Goal: Task Accomplishment & Management: Manage account settings

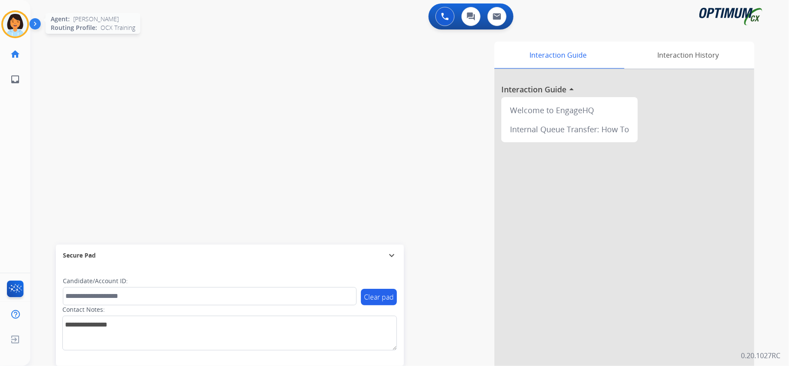
click at [15, 23] on img at bounding box center [15, 24] width 24 height 24
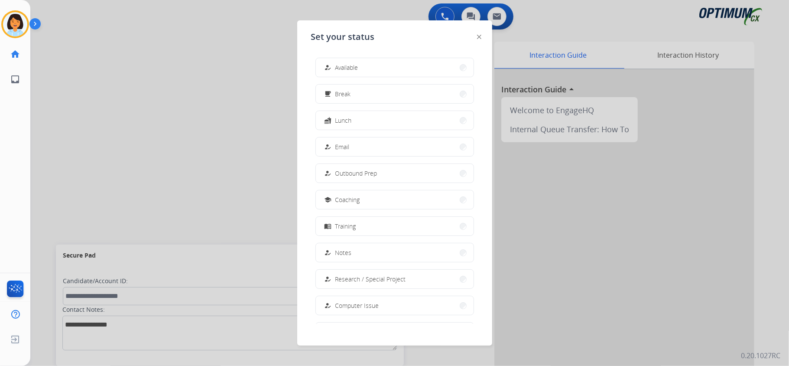
click at [360, 67] on button "how_to_reg Available" at bounding box center [395, 67] width 158 height 19
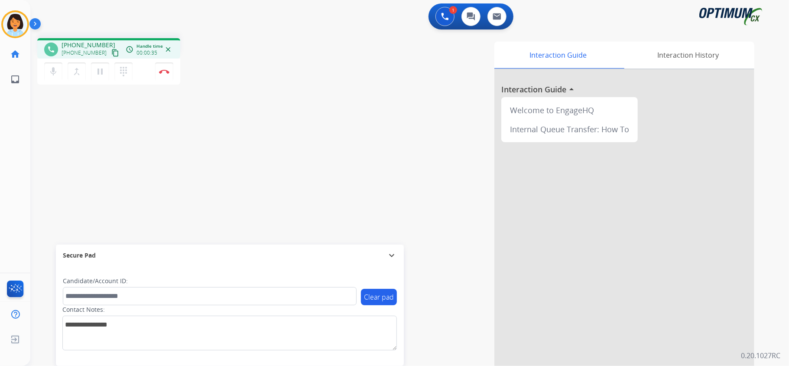
click at [111, 54] on mat-icon "content_copy" at bounding box center [115, 53] width 8 height 8
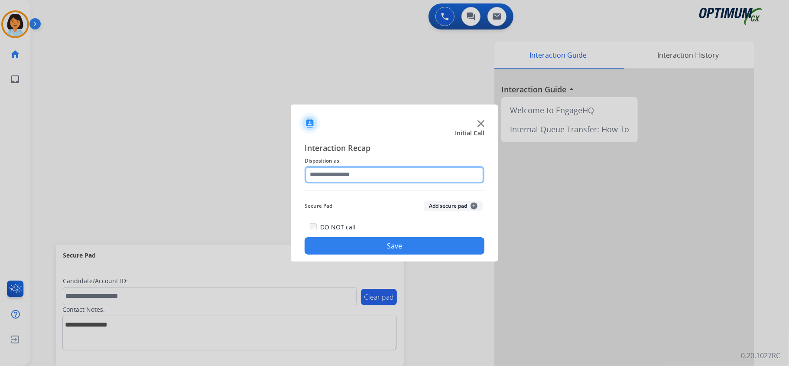
click at [405, 169] on input "text" at bounding box center [395, 174] width 180 height 17
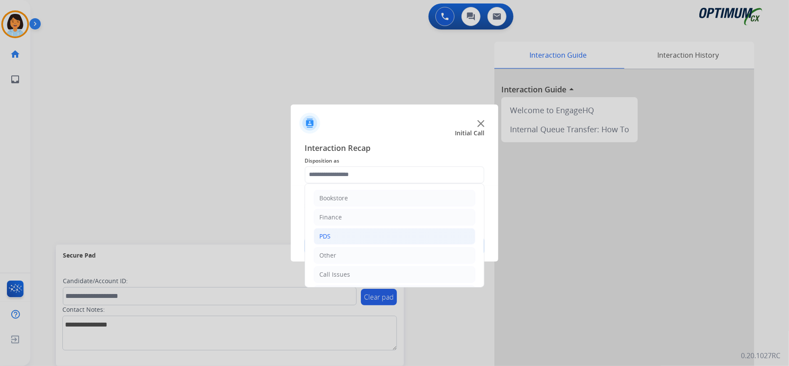
click at [347, 243] on li "PDS" at bounding box center [395, 236] width 162 height 16
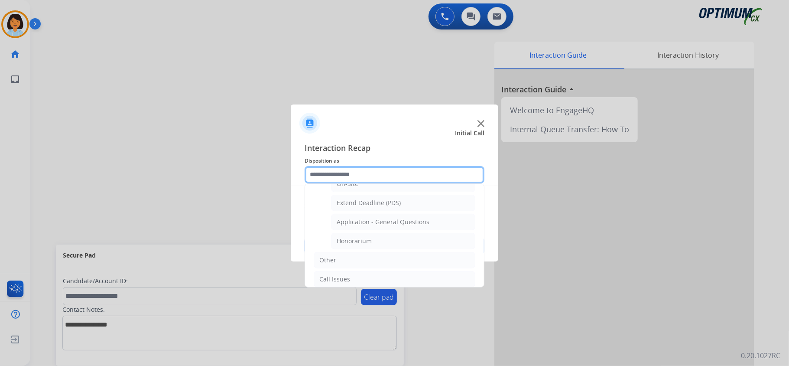
scroll to position [243, 0]
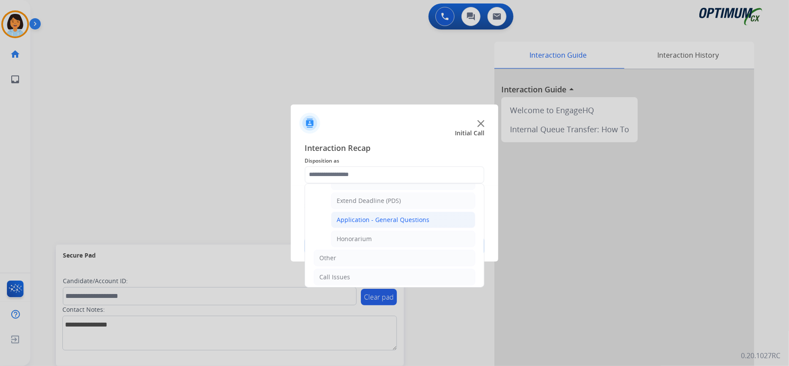
click at [409, 223] on div "Application - General Questions" at bounding box center [383, 219] width 93 height 9
type input "**********"
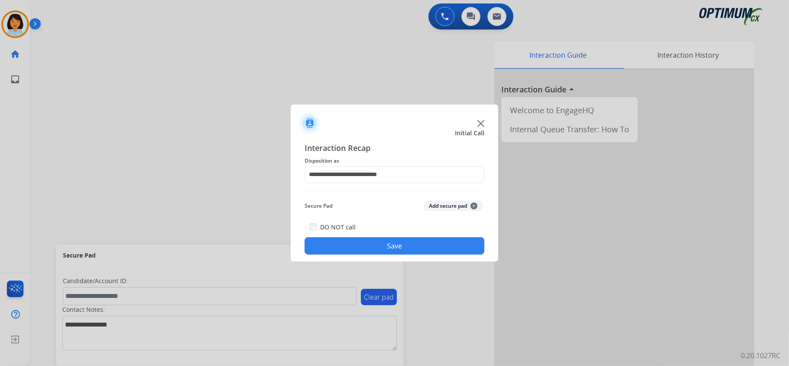
click at [366, 247] on button "Save" at bounding box center [395, 245] width 180 height 17
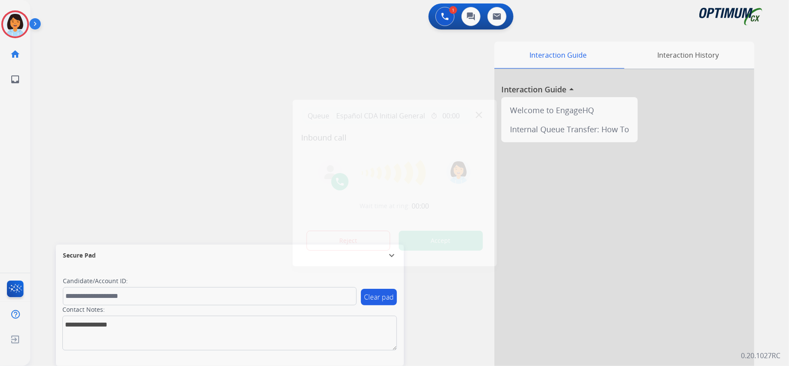
click at [418, 240] on button "Accept" at bounding box center [441, 240] width 84 height 20
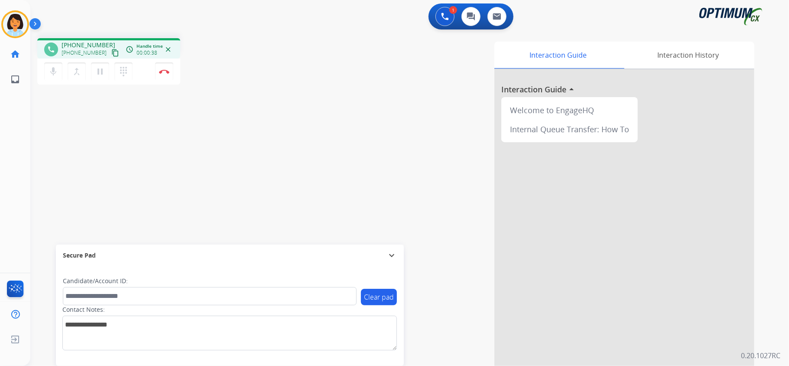
click at [111, 53] on mat-icon "content_copy" at bounding box center [115, 53] width 8 height 8
click at [111, 50] on mat-icon "content_copy" at bounding box center [115, 53] width 8 height 8
click at [165, 70] on img at bounding box center [164, 71] width 10 height 4
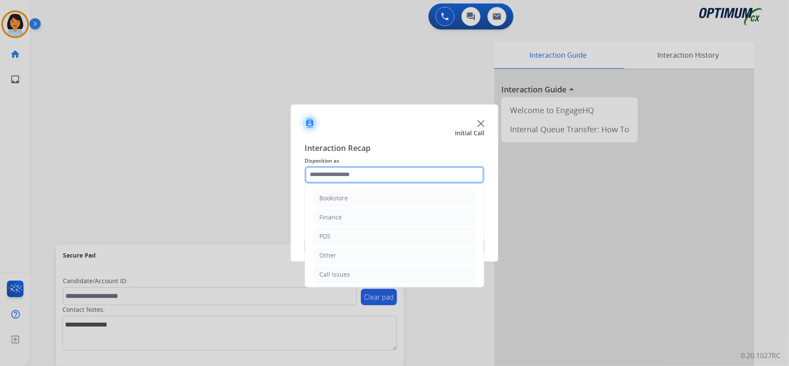
click at [376, 178] on input "text" at bounding box center [395, 174] width 180 height 17
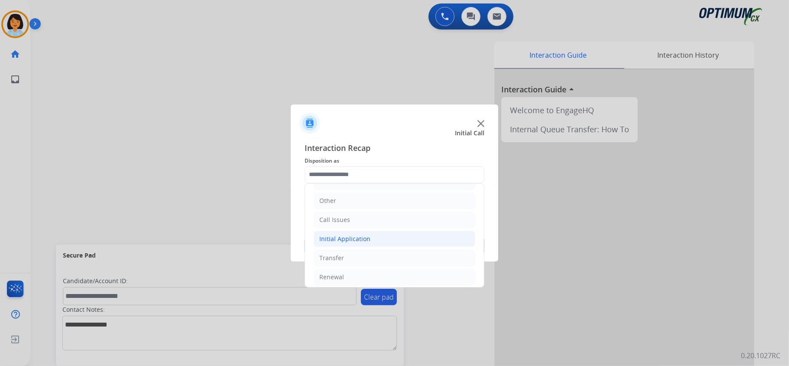
click at [366, 239] on div "Initial Application" at bounding box center [344, 238] width 51 height 9
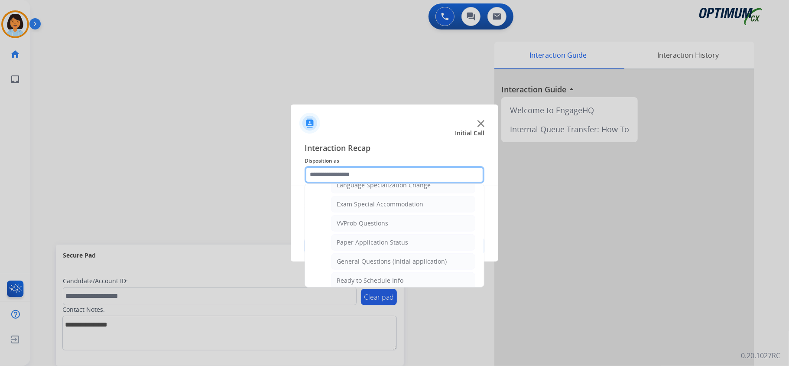
scroll to position [477, 0]
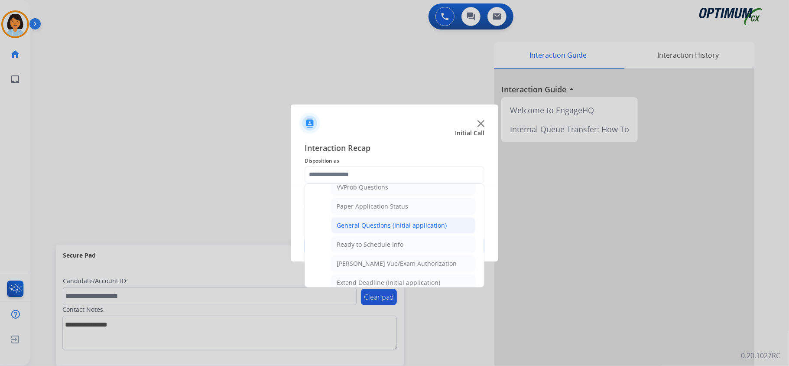
click at [420, 230] on div "General Questions (Initial application)" at bounding box center [392, 225] width 110 height 9
type input "**********"
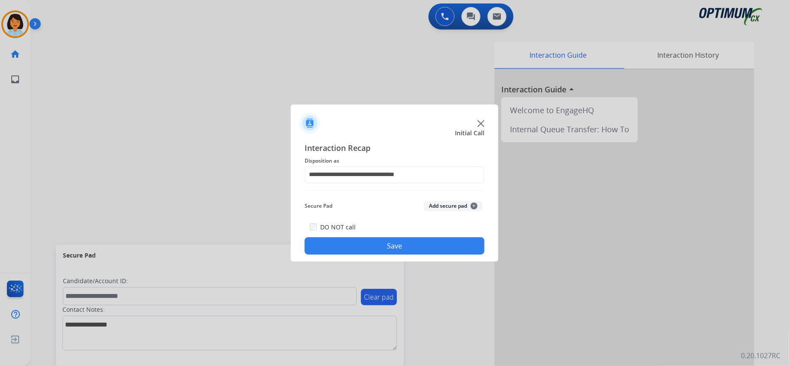
click at [401, 245] on button "Save" at bounding box center [395, 245] width 180 height 17
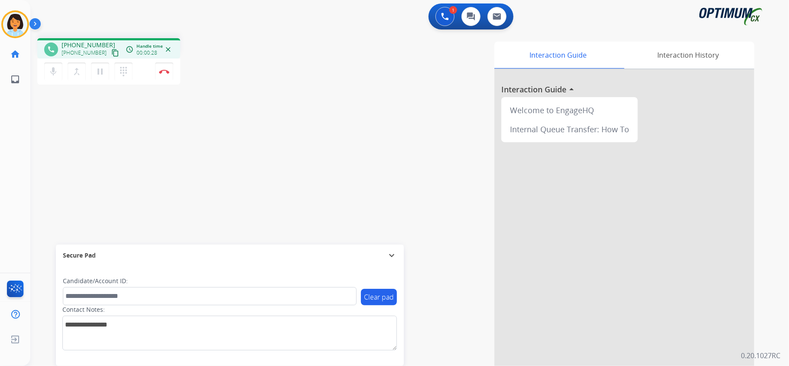
click at [111, 52] on mat-icon "content_copy" at bounding box center [115, 53] width 8 height 8
click at [165, 73] on button "Disconnect" at bounding box center [164, 71] width 18 height 18
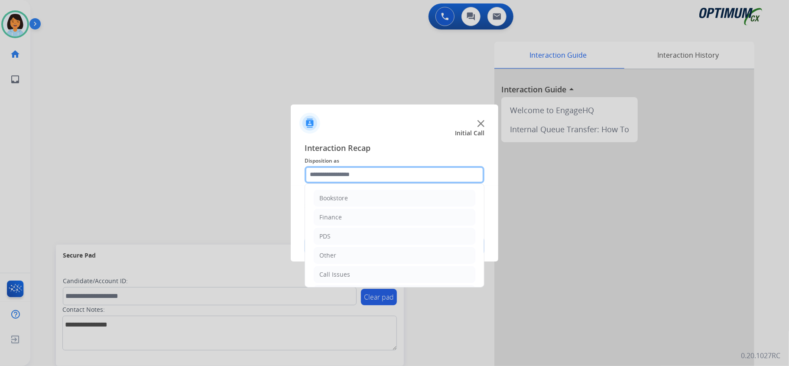
click at [376, 177] on input "text" at bounding box center [395, 174] width 180 height 17
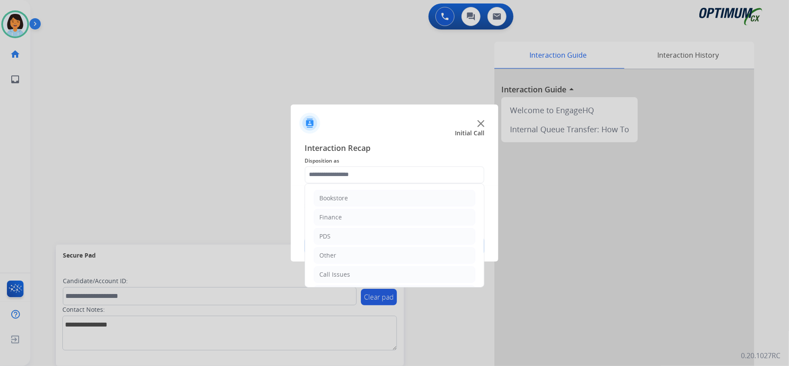
drag, startPoint x: 535, startPoint y: 197, endPoint x: 535, endPoint y: 247, distance: 50.3
click at [535, 247] on div at bounding box center [394, 183] width 789 height 366
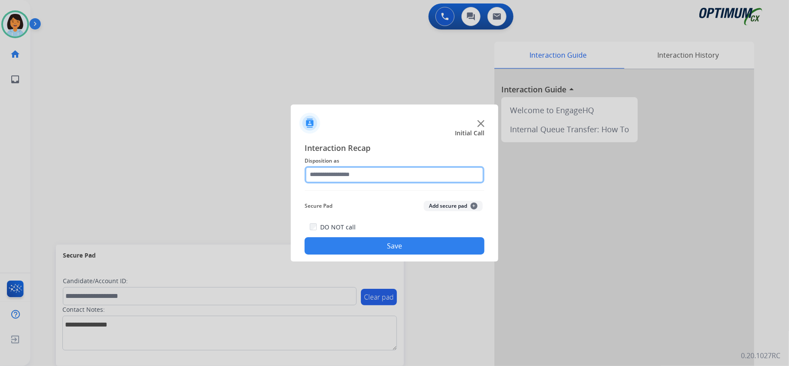
click at [440, 168] on input "text" at bounding box center [395, 174] width 180 height 17
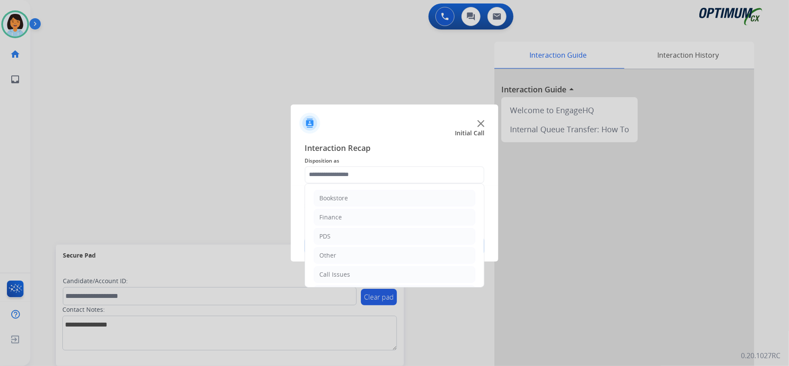
click at [156, 100] on div at bounding box center [394, 183] width 789 height 366
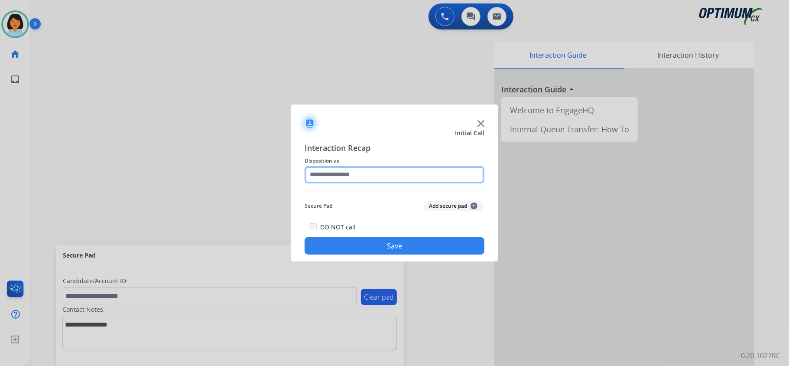
click at [462, 175] on input "text" at bounding box center [395, 174] width 180 height 17
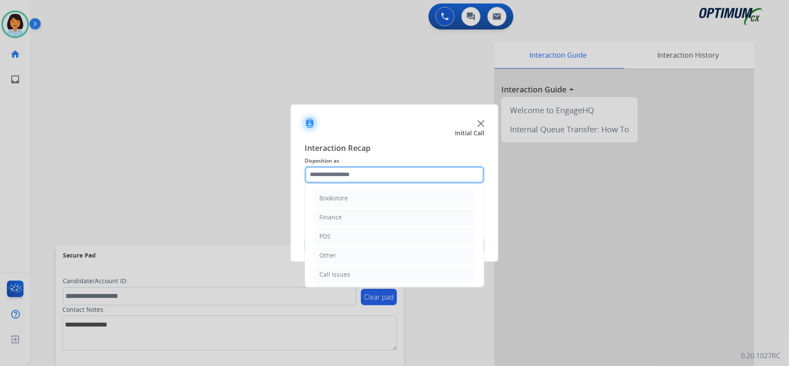
scroll to position [61, 0]
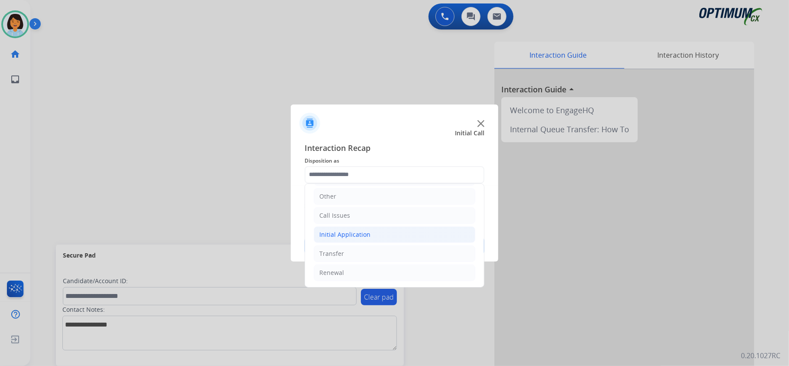
click at [399, 234] on li "Initial Application" at bounding box center [395, 234] width 162 height 16
click at [392, 250] on div "Credential Resend (Initial application)" at bounding box center [392, 251] width 110 height 9
type input "**********"
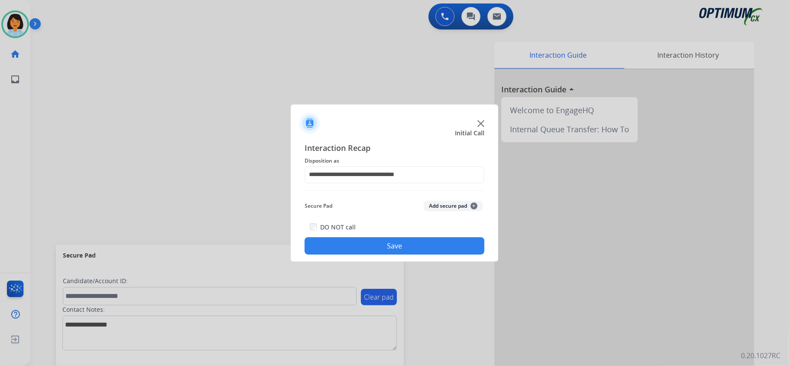
click at [372, 244] on button "Save" at bounding box center [395, 245] width 180 height 17
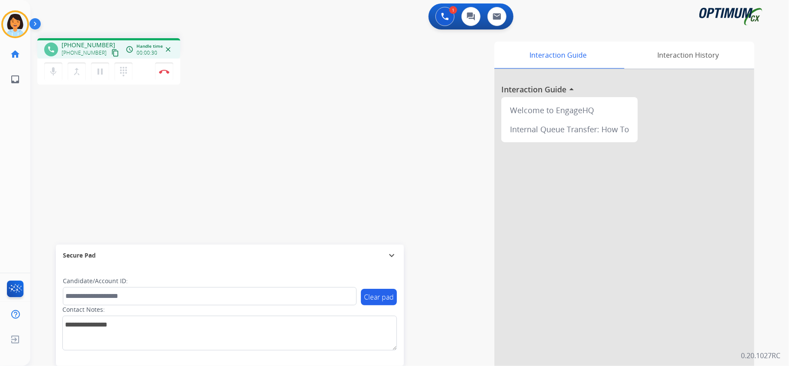
click at [111, 53] on mat-icon "content_copy" at bounding box center [115, 53] width 8 height 8
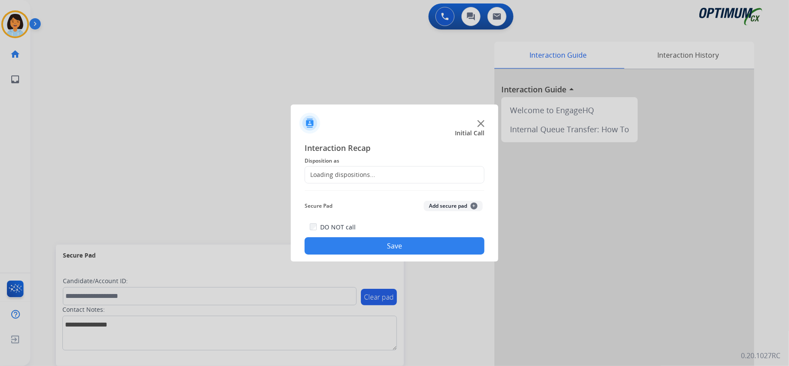
drag, startPoint x: 165, startPoint y: 75, endPoint x: 162, endPoint y: 78, distance: 4.7
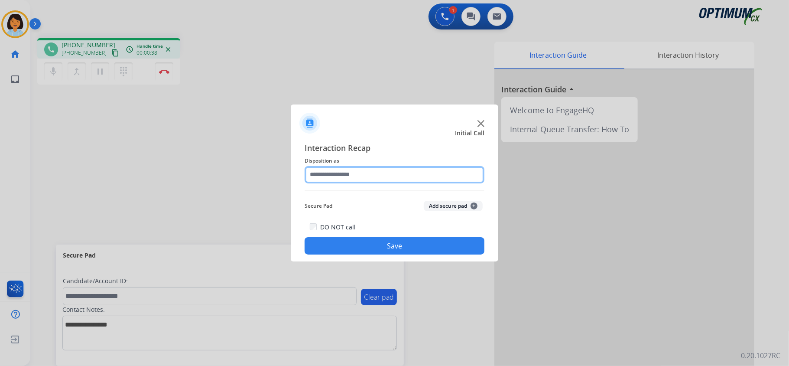
click at [431, 170] on input "text" at bounding box center [395, 174] width 180 height 17
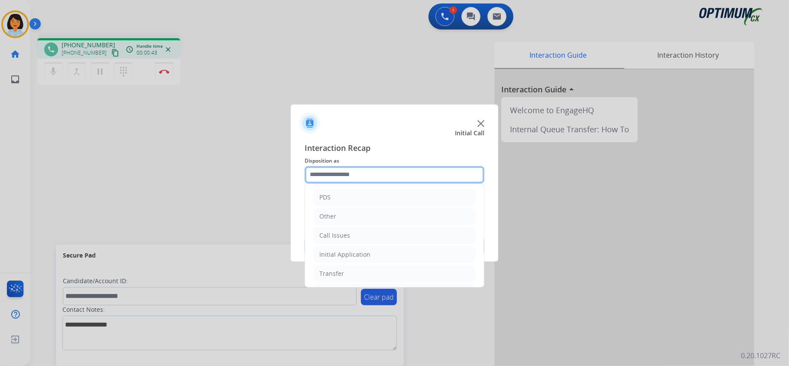
scroll to position [49, 0]
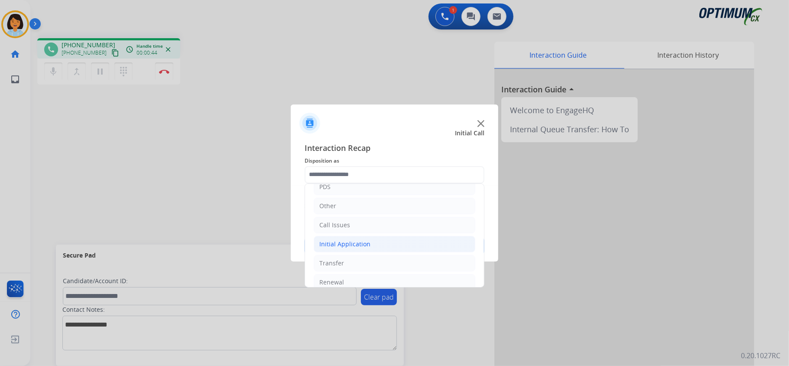
click at [361, 251] on li "Initial Application" at bounding box center [395, 244] width 162 height 16
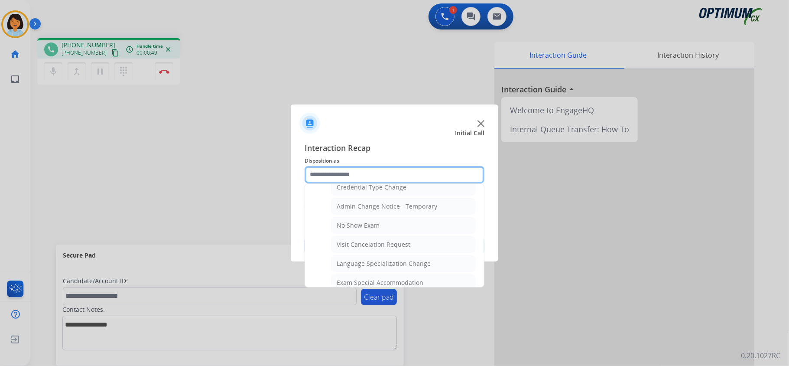
scroll to position [453, 0]
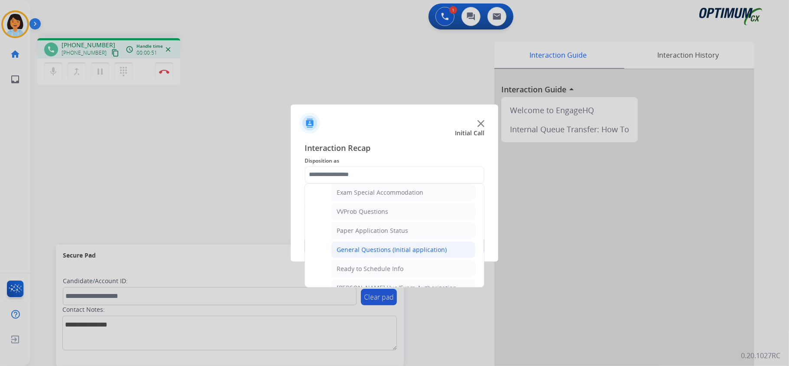
click at [362, 254] on div "General Questions (Initial application)" at bounding box center [392, 249] width 110 height 9
type input "**********"
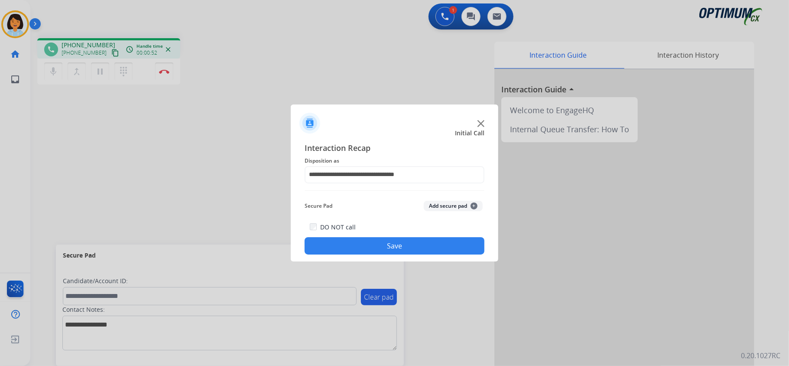
click at [363, 248] on button "Save" at bounding box center [395, 245] width 180 height 17
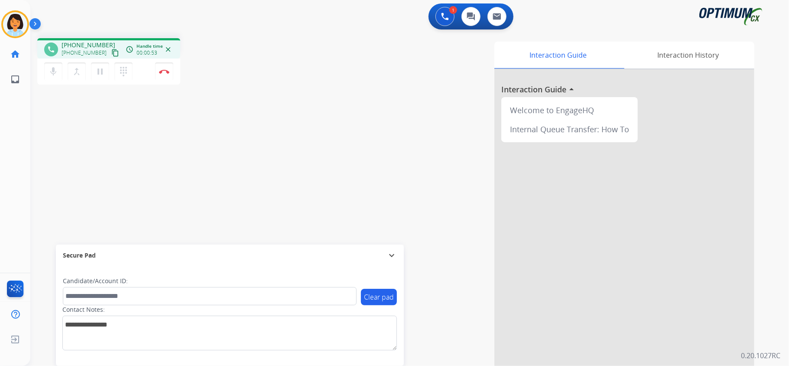
click at [111, 52] on mat-icon "content_copy" at bounding box center [115, 53] width 8 height 8
click at [167, 73] on img at bounding box center [164, 71] width 10 height 4
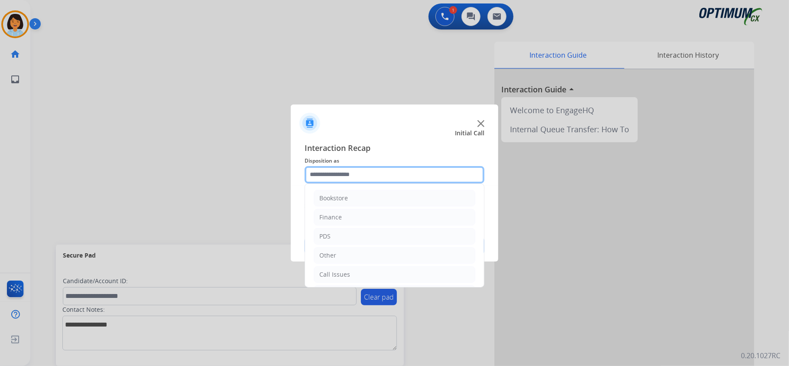
click at [347, 170] on input "text" at bounding box center [395, 174] width 180 height 17
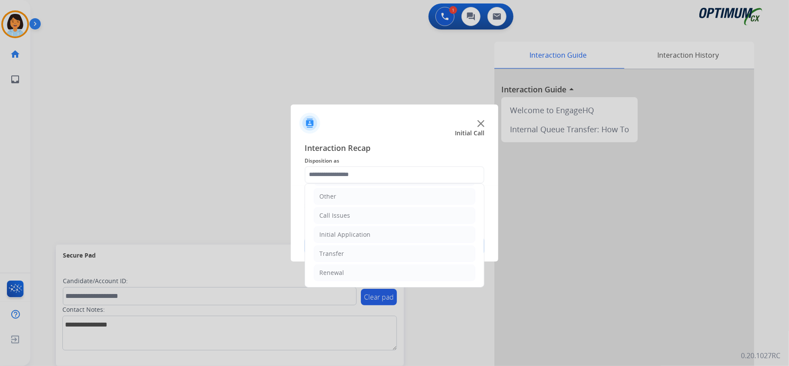
click at [375, 281] on ul "Bookstore Finance PDS Other Call Issues Initial Application Transfer Renewal" at bounding box center [394, 206] width 179 height 162
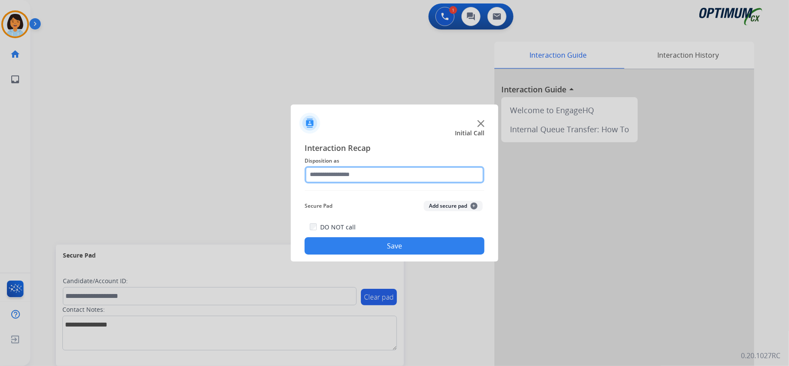
click at [473, 173] on input "text" at bounding box center [395, 174] width 180 height 17
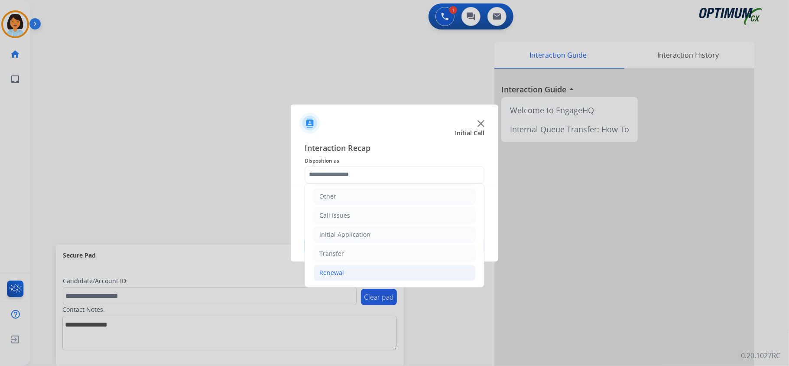
click at [349, 269] on li "Renewal" at bounding box center [395, 272] width 162 height 16
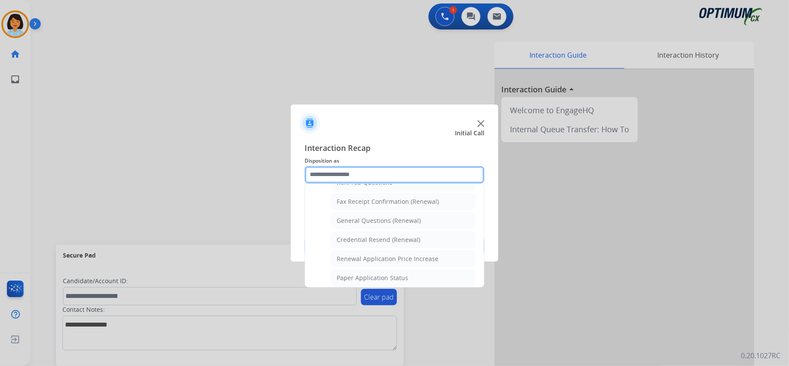
scroll to position [242, 0]
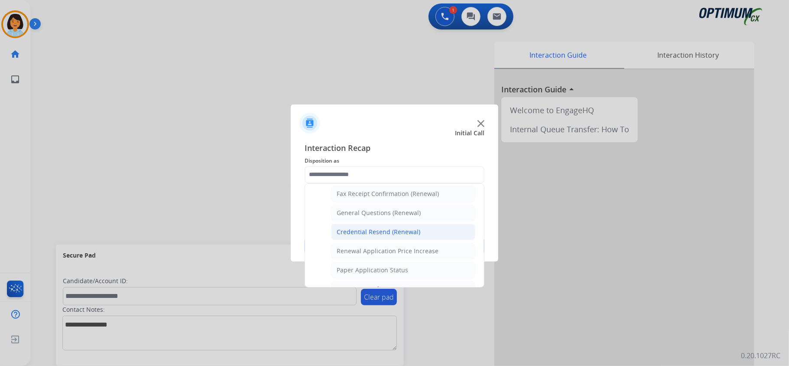
click at [392, 233] on div "Credential Resend (Renewal)" at bounding box center [379, 231] width 84 height 9
type input "**********"
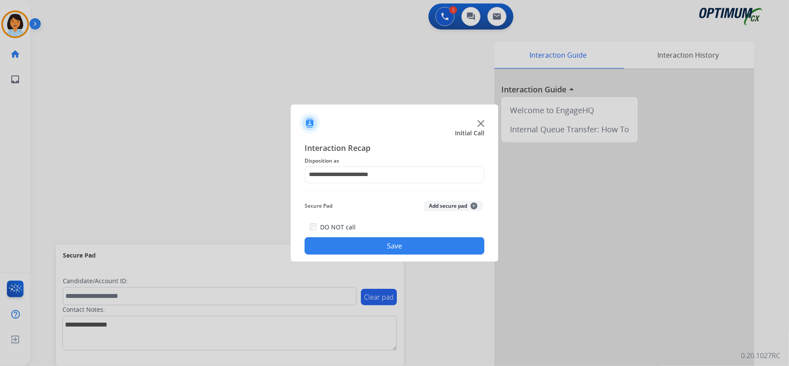
click at [388, 248] on button "Save" at bounding box center [395, 245] width 180 height 17
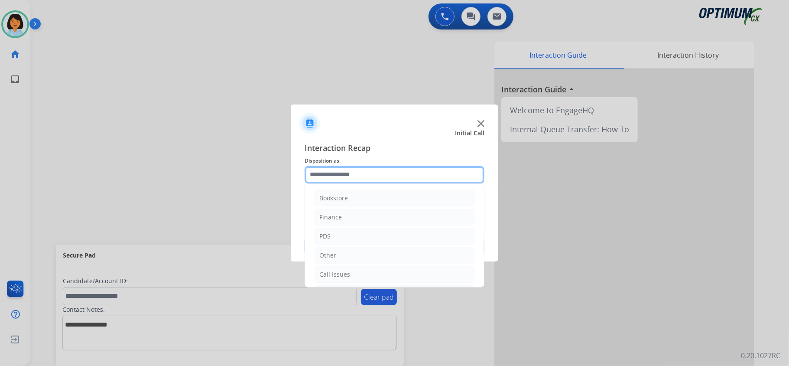
click at [388, 170] on input "text" at bounding box center [395, 174] width 180 height 17
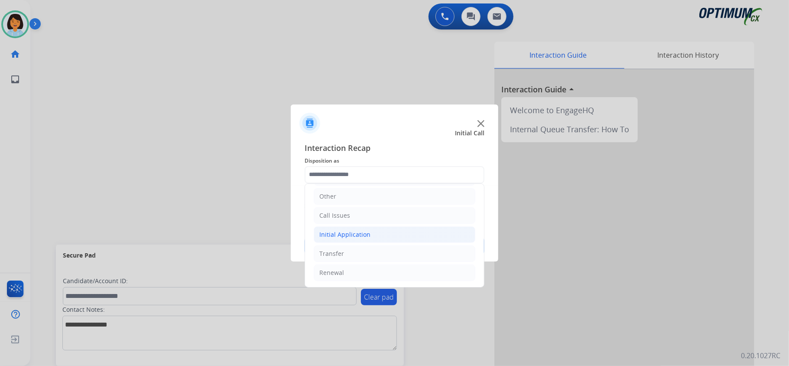
click at [351, 234] on div "Initial Application" at bounding box center [344, 234] width 51 height 9
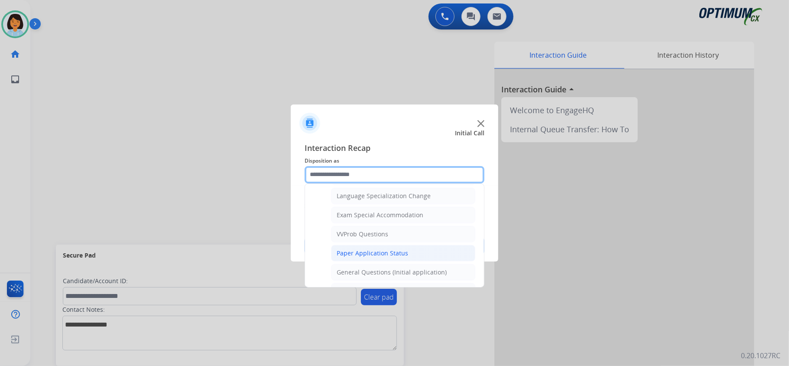
scroll to position [465, 0]
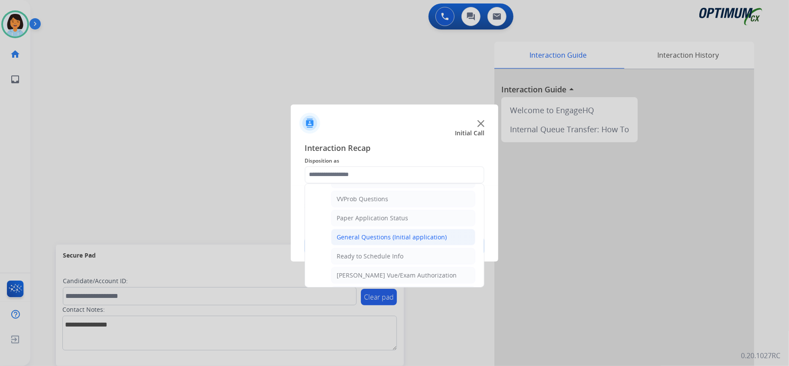
click at [378, 240] on div "General Questions (Initial application)" at bounding box center [392, 237] width 110 height 9
type input "**********"
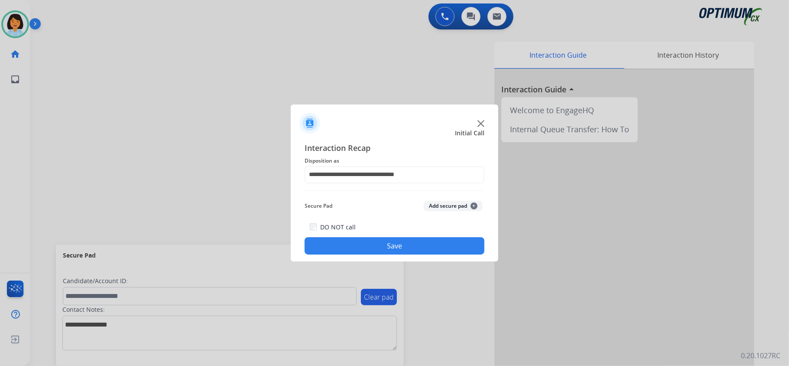
click at [382, 245] on button "Save" at bounding box center [395, 245] width 180 height 17
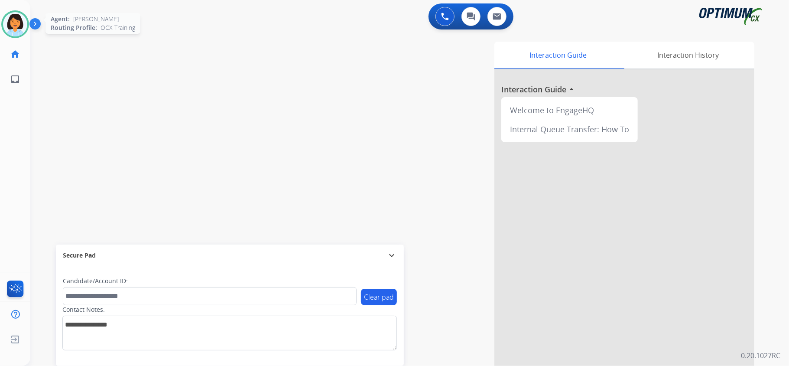
click at [10, 21] on img at bounding box center [15, 24] width 24 height 24
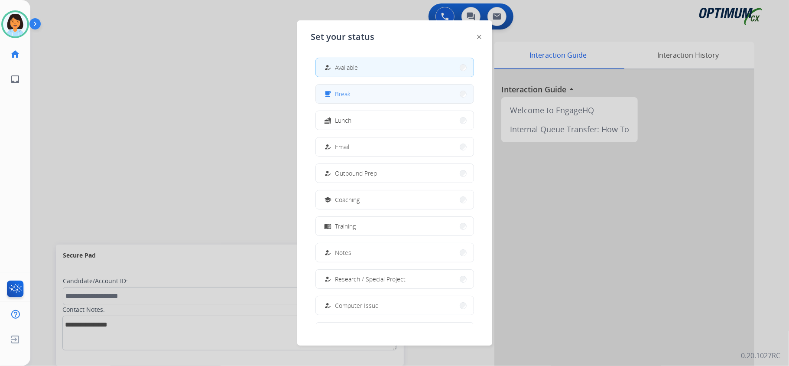
click at [353, 94] on button "free_breakfast Break" at bounding box center [395, 93] width 158 height 19
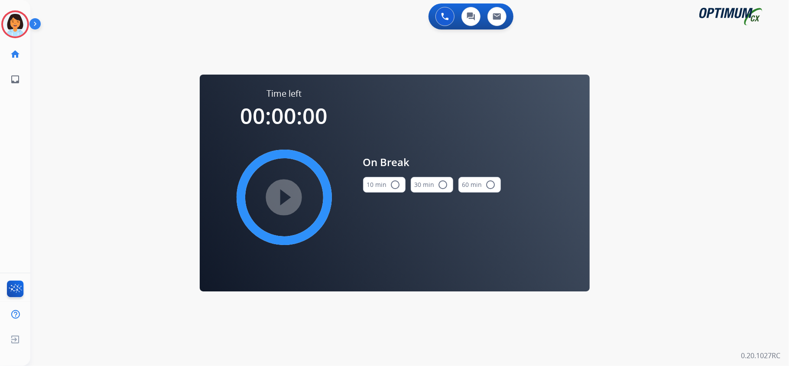
click at [392, 185] on mat-icon "radio_button_unchecked" at bounding box center [395, 184] width 10 height 10
click at [279, 196] on mat-icon "play_circle_filled" at bounding box center [284, 197] width 10 height 10
click at [17, 17] on icon at bounding box center [15, 24] width 28 height 28
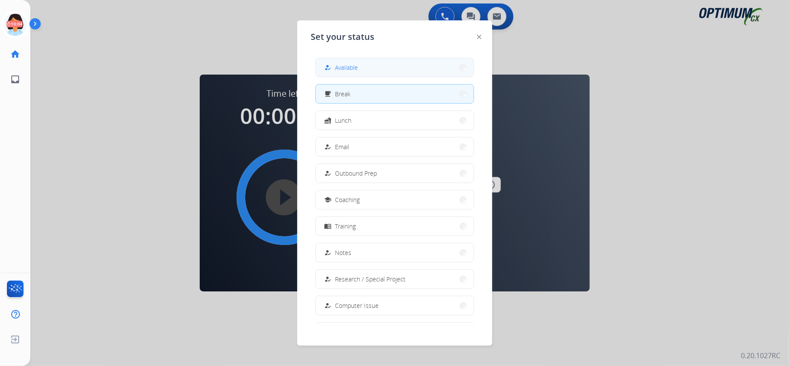
click at [442, 59] on button "how_to_reg Available" at bounding box center [395, 67] width 158 height 19
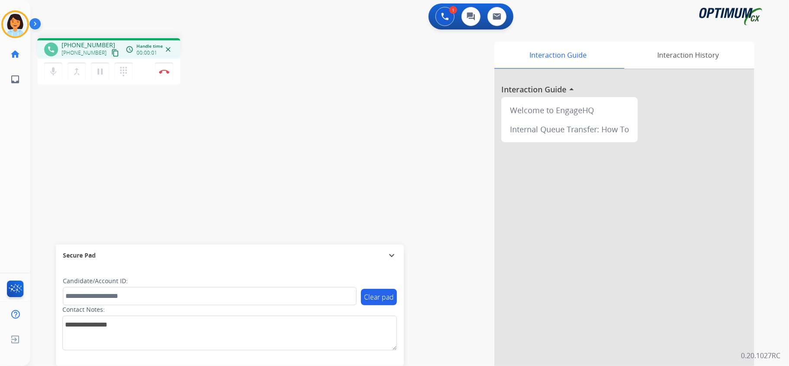
click at [225, 142] on div "phone [PHONE_NUMBER] [PHONE_NUMBER] content_copy access_time Call metrics Queue…" at bounding box center [399, 211] width 738 height 361
click at [111, 51] on mat-icon "content_copy" at bounding box center [115, 53] width 8 height 8
click at [163, 69] on img at bounding box center [164, 71] width 10 height 4
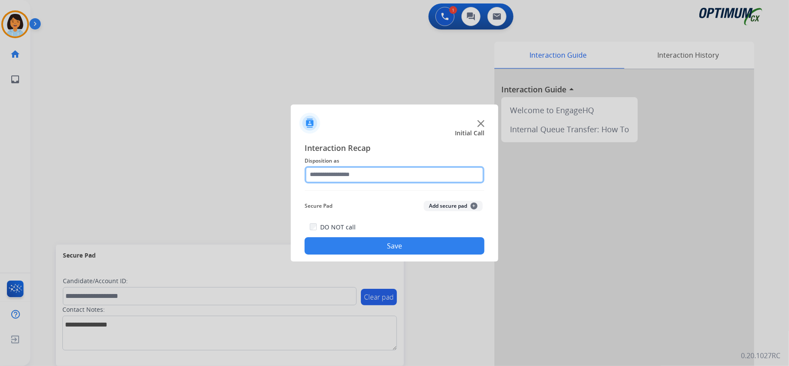
click at [382, 178] on input "text" at bounding box center [395, 174] width 180 height 17
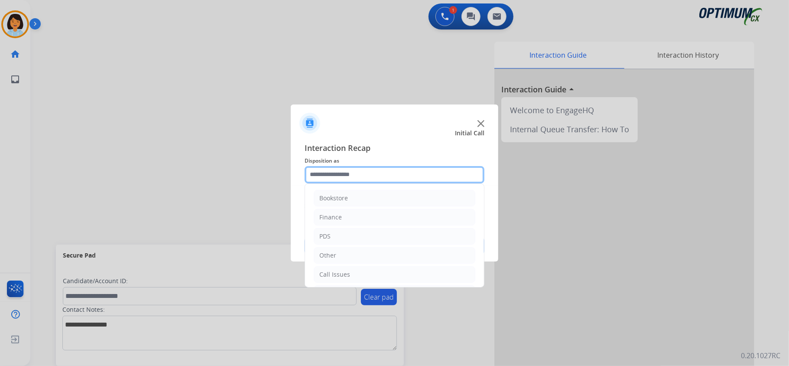
scroll to position [61, 0]
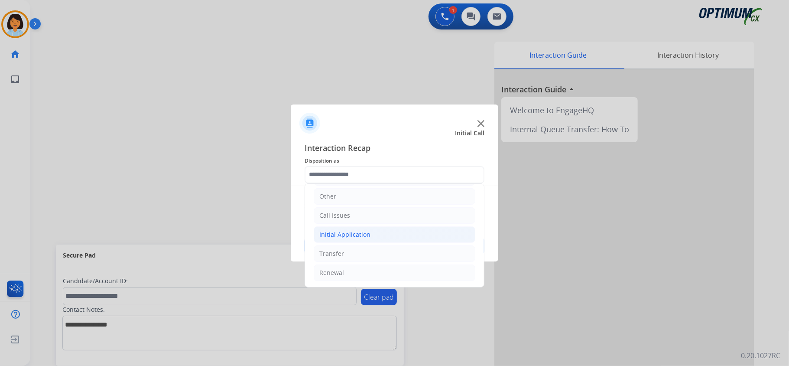
click at [379, 231] on li "Initial Application" at bounding box center [395, 234] width 162 height 16
click at [383, 251] on div "Credential Resend (Initial application)" at bounding box center [392, 251] width 110 height 9
type input "**********"
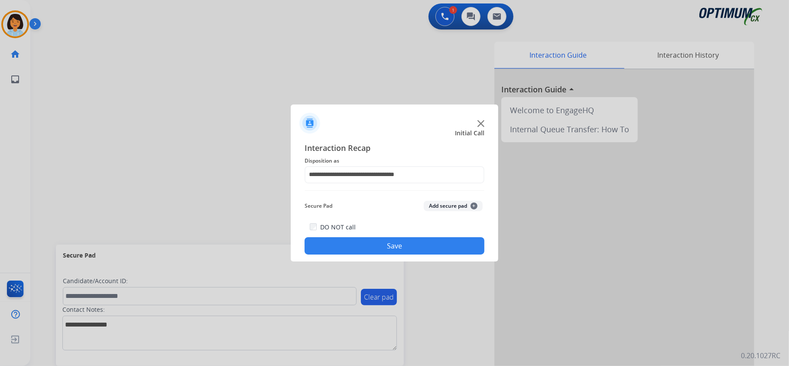
click at [381, 249] on button "Save" at bounding box center [395, 245] width 180 height 17
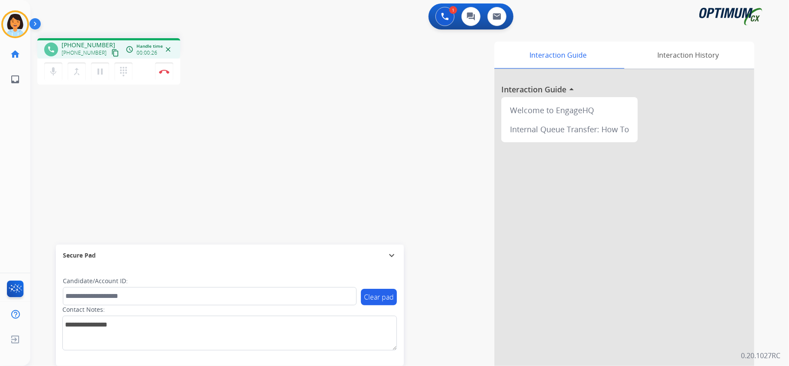
click at [111, 56] on mat-icon "content_copy" at bounding box center [115, 53] width 8 height 8
click at [166, 70] on img at bounding box center [164, 71] width 10 height 4
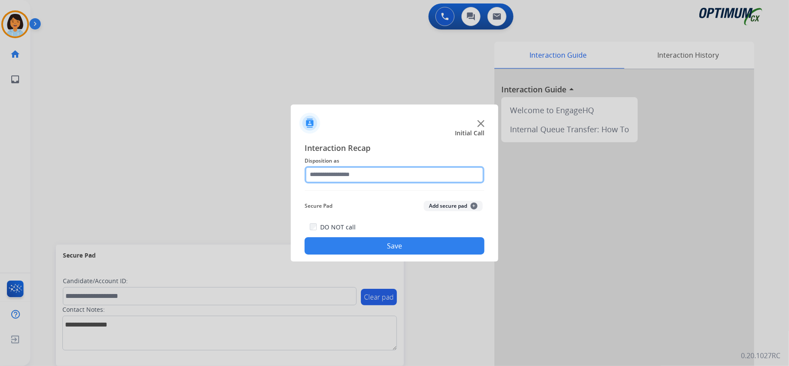
click at [356, 170] on input "text" at bounding box center [395, 174] width 180 height 17
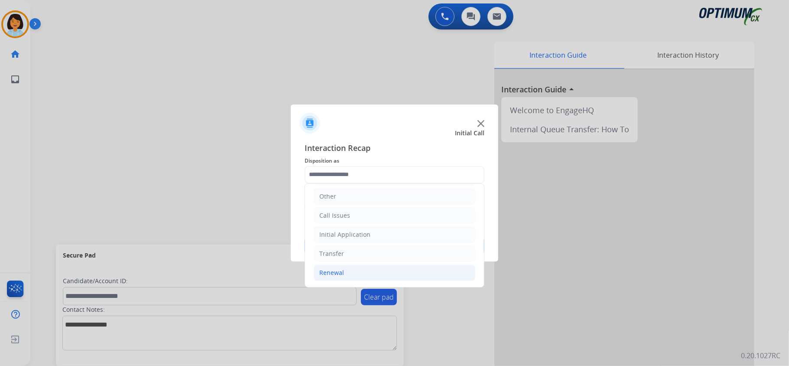
click at [358, 270] on li "Renewal" at bounding box center [395, 272] width 162 height 16
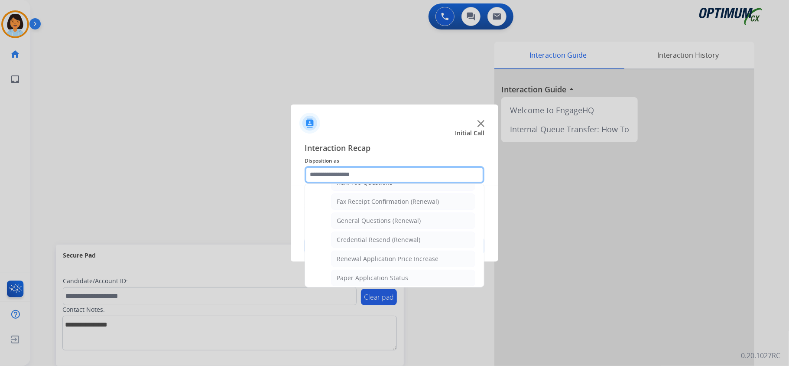
scroll to position [241, 0]
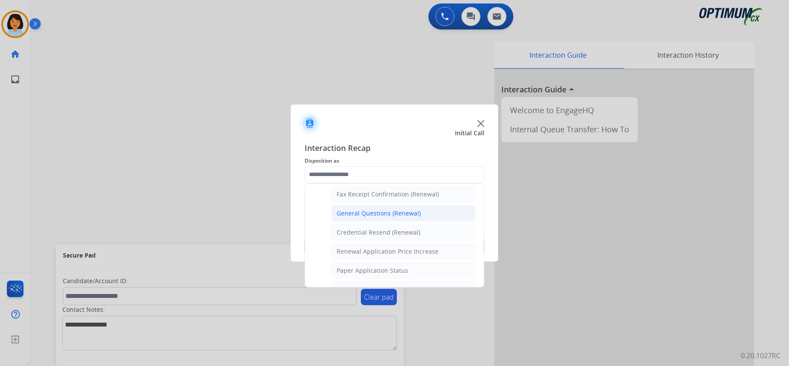
click at [364, 215] on div "General Questions (Renewal)" at bounding box center [379, 213] width 84 height 9
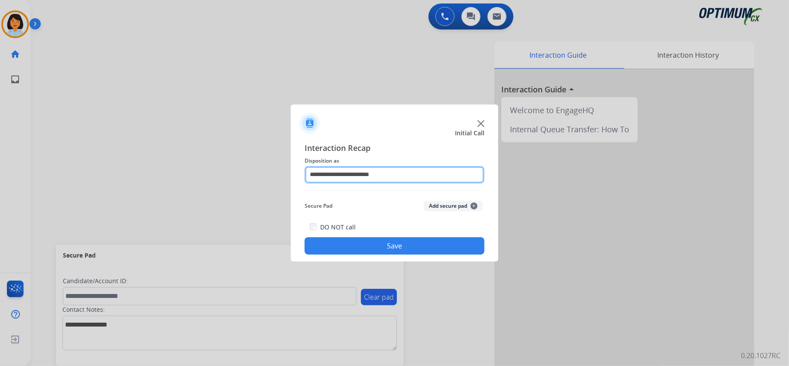
click at [451, 173] on input "**********" at bounding box center [395, 174] width 180 height 17
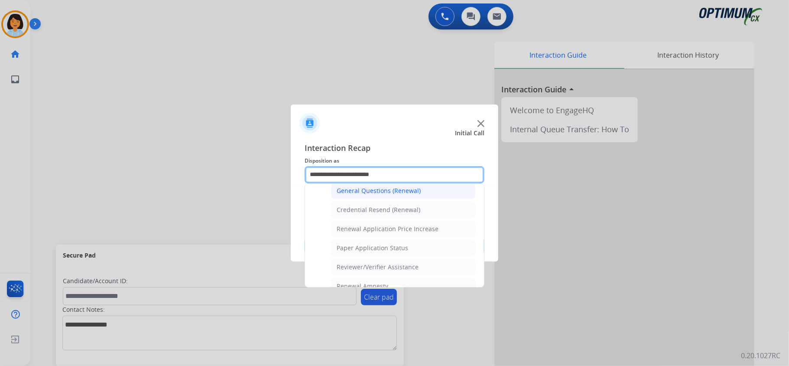
scroll to position [266, 0]
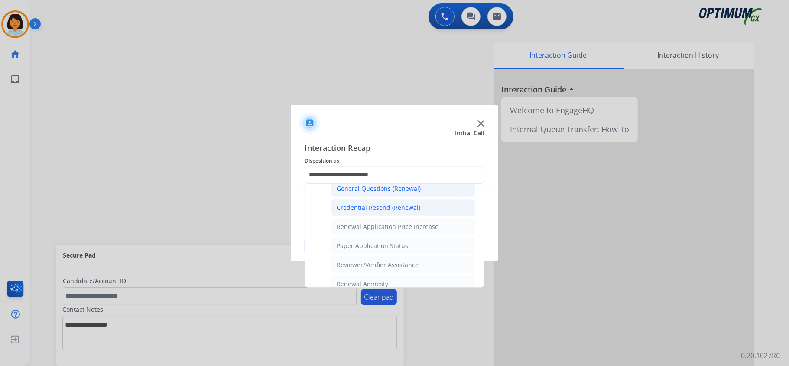
click at [421, 208] on li "Credential Resend (Renewal)" at bounding box center [403, 207] width 144 height 16
type input "**********"
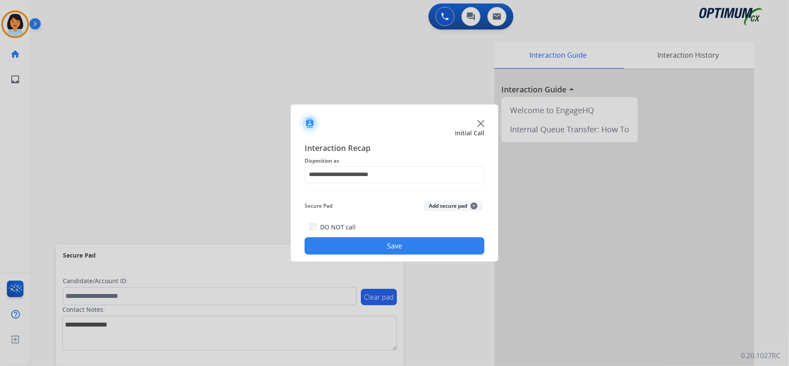
click at [383, 241] on button "Save" at bounding box center [395, 245] width 180 height 17
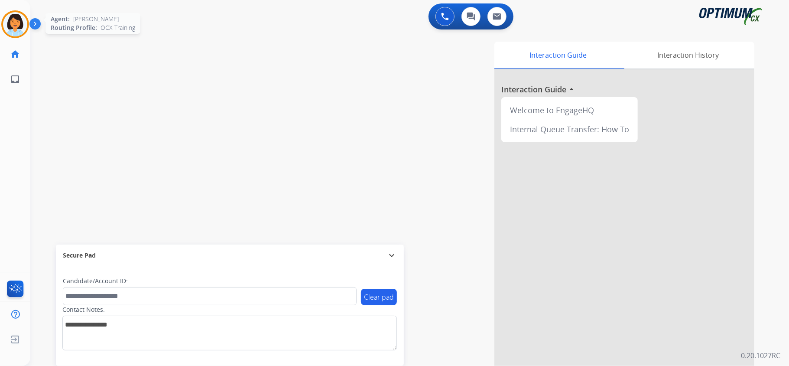
click at [20, 20] on img at bounding box center [15, 24] width 24 height 24
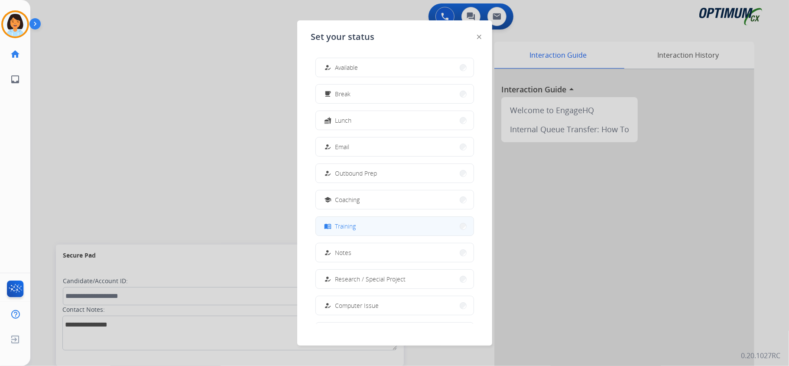
click at [412, 222] on button "menu_book Training" at bounding box center [395, 226] width 158 height 19
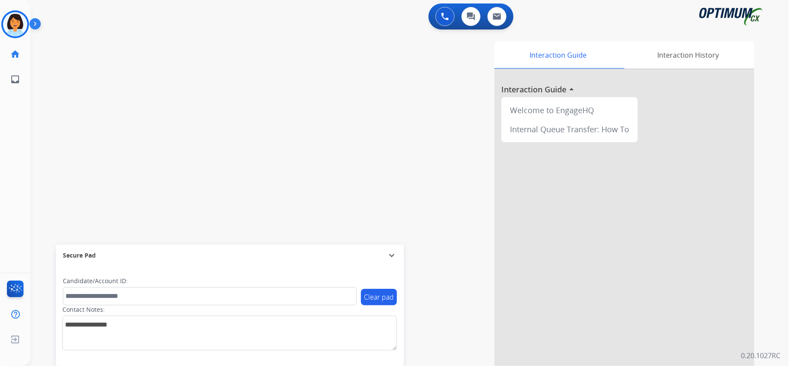
click at [44, 143] on div "swap_horiz Break voice bridge close_fullscreen Connect 3-Way Call merge_type Se…" at bounding box center [399, 211] width 738 height 361
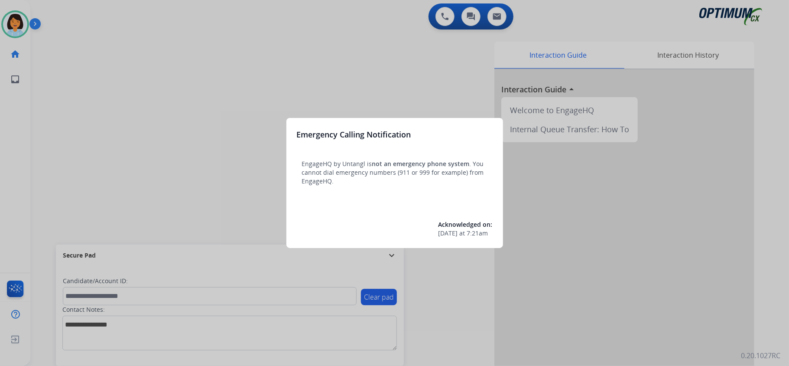
click at [10, 25] on div at bounding box center [394, 183] width 789 height 366
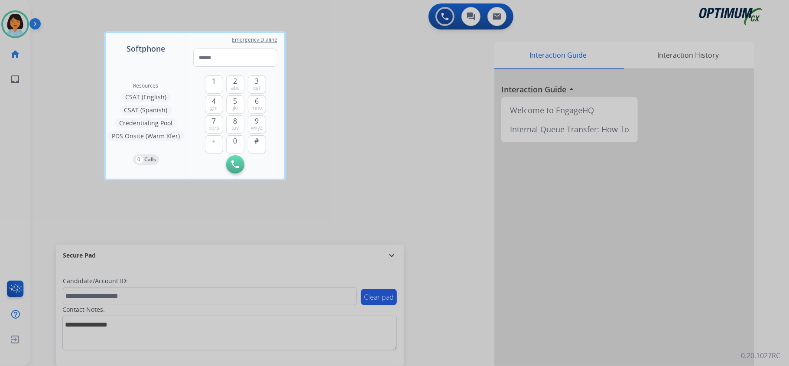
click at [10, 25] on div at bounding box center [394, 183] width 789 height 366
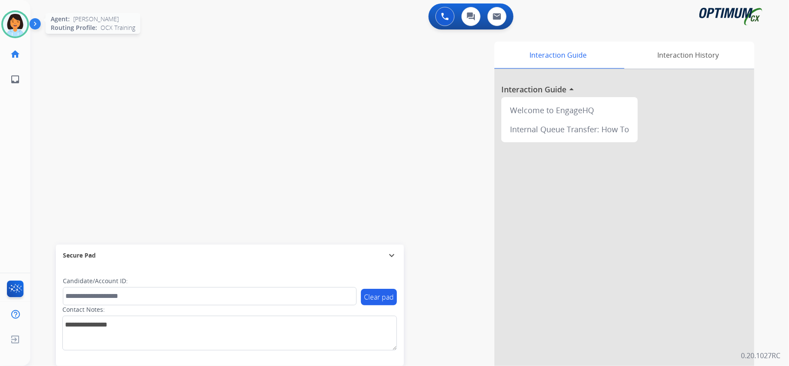
click at [23, 16] on img at bounding box center [15, 24] width 24 height 24
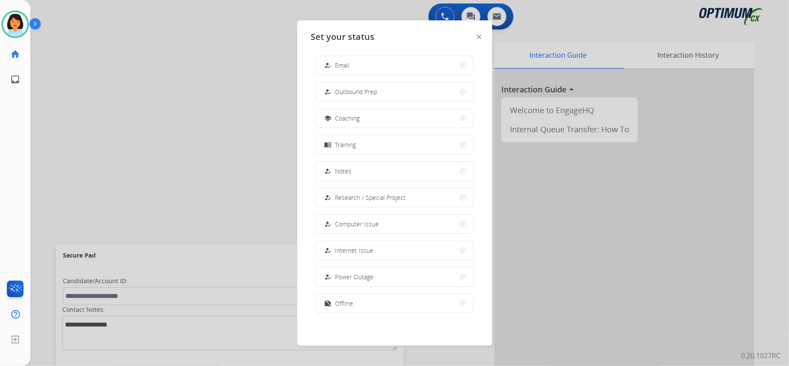
scroll to position [73, 0]
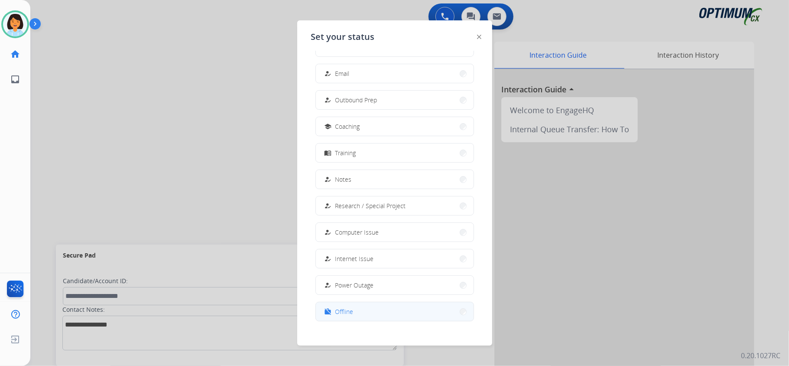
click at [378, 314] on button "work_off Offline" at bounding box center [395, 311] width 158 height 19
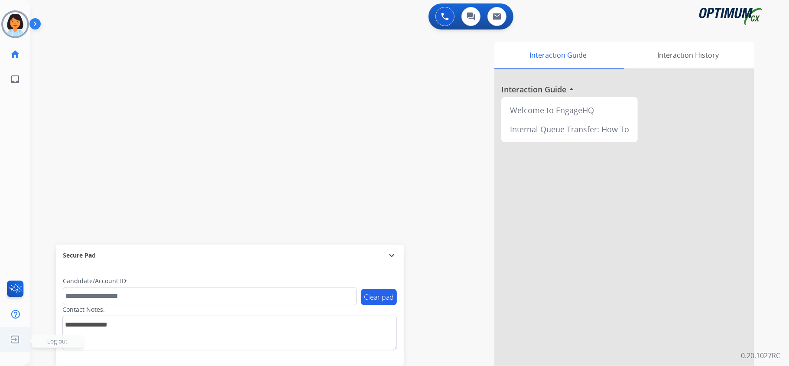
click at [14, 342] on img at bounding box center [15, 339] width 16 height 16
